Goal: Navigation & Orientation: Understand site structure

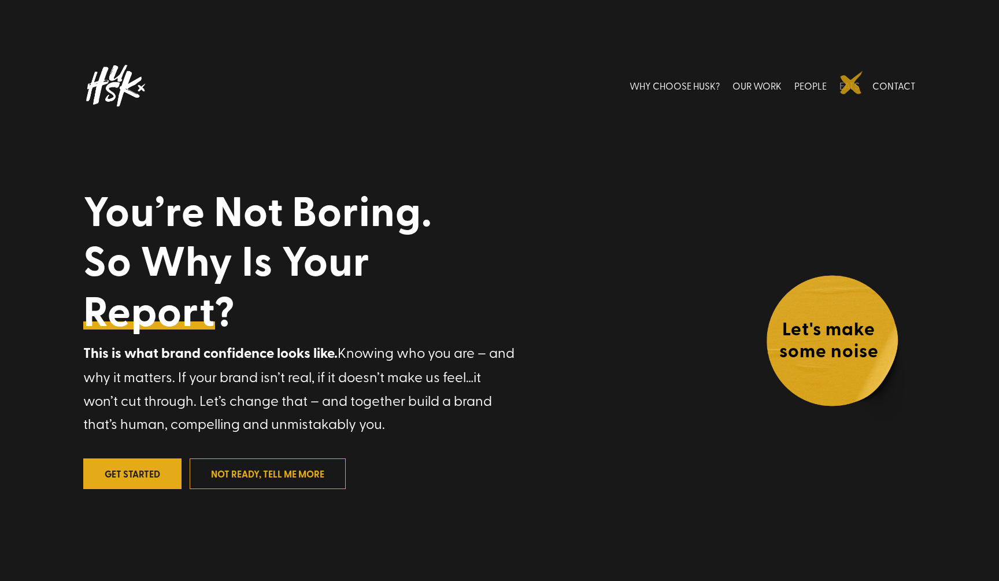
click at [851, 83] on link "EATS" at bounding box center [849, 85] width 20 height 51
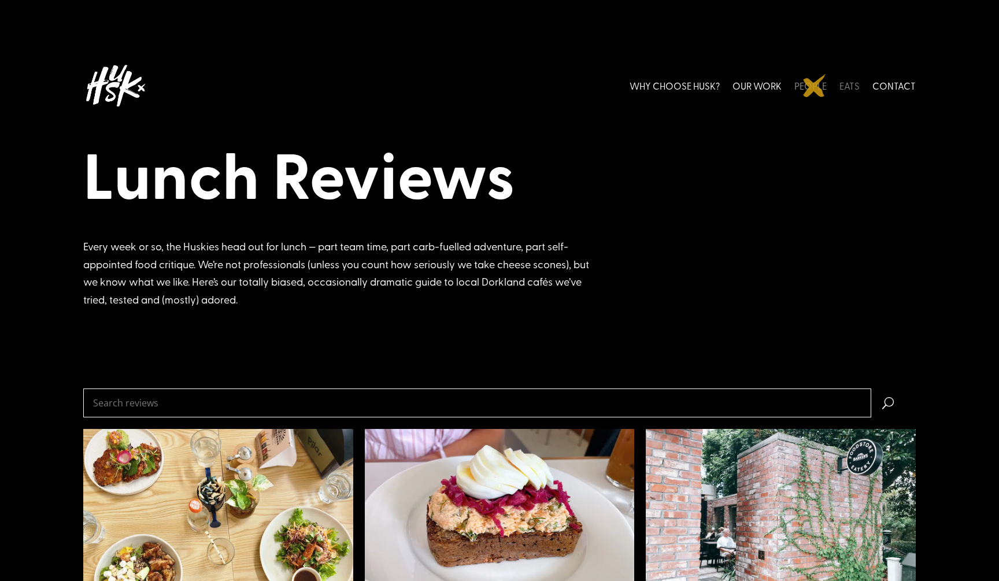
click at [814, 86] on link "PEOPLE" at bounding box center [810, 85] width 32 height 51
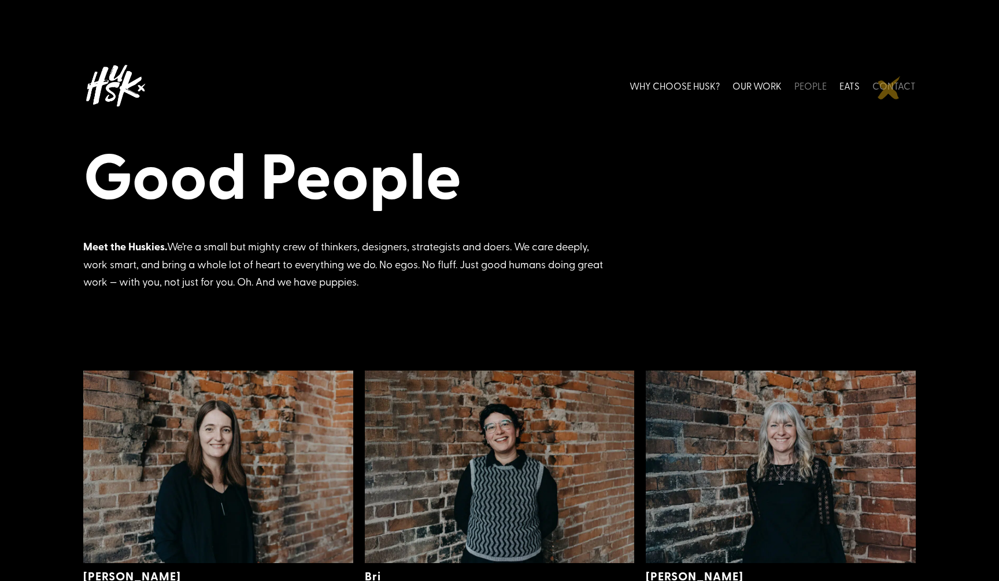
click at [891, 90] on link "CONTACT" at bounding box center [893, 85] width 43 height 51
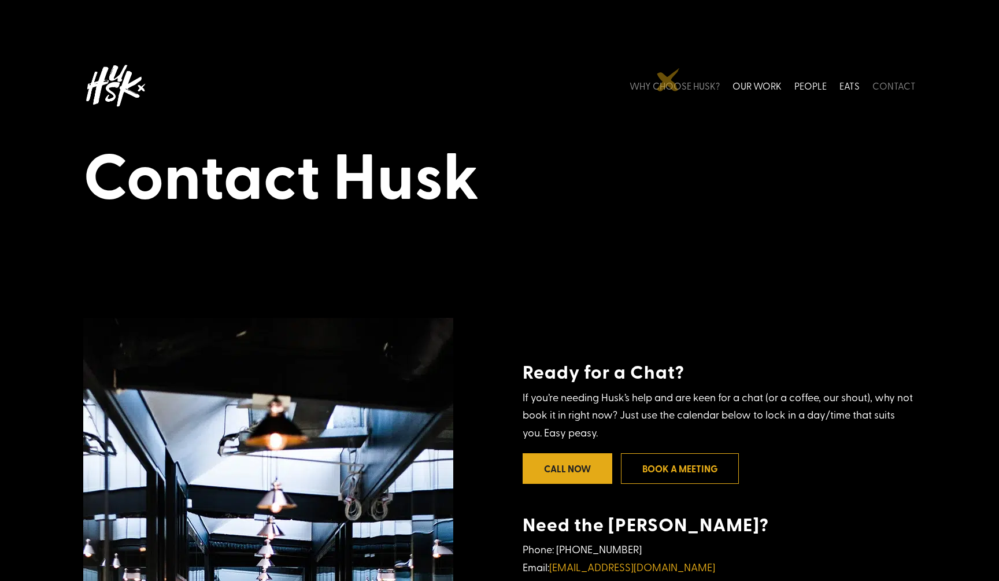
click at [668, 83] on link "WHY CHOOSE HUSK?" at bounding box center [674, 85] width 90 height 51
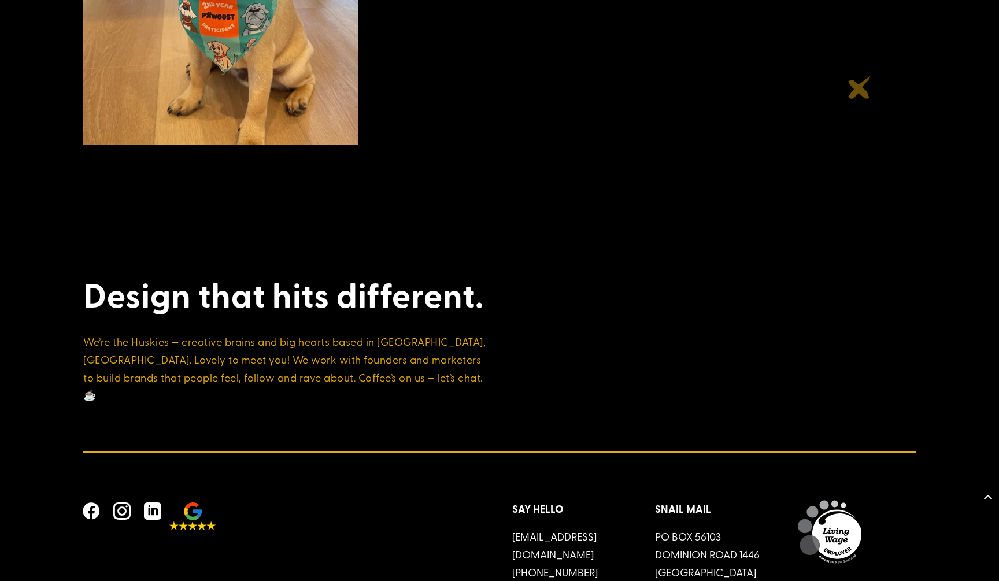
scroll to position [4397, 0]
